Goal: Information Seeking & Learning: Learn about a topic

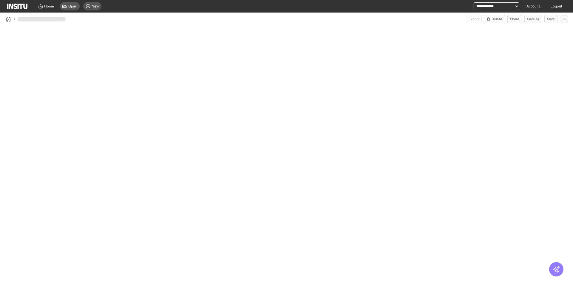
select select "**"
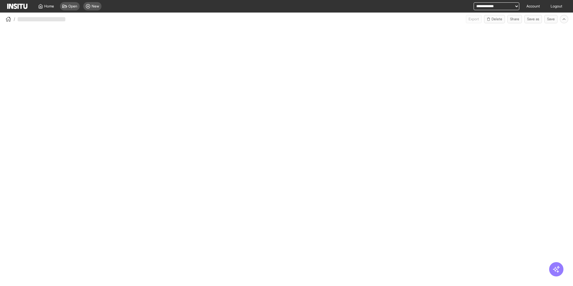
select select "**"
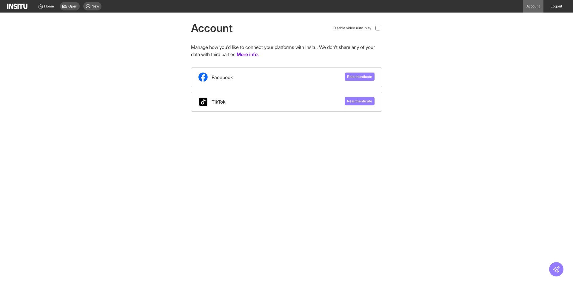
click at [174, 78] on div "Account Disable video auto-play Manage how you'd like to connect your platforms…" at bounding box center [286, 62] width 573 height 99
